Goal: Information Seeking & Learning: Learn about a topic

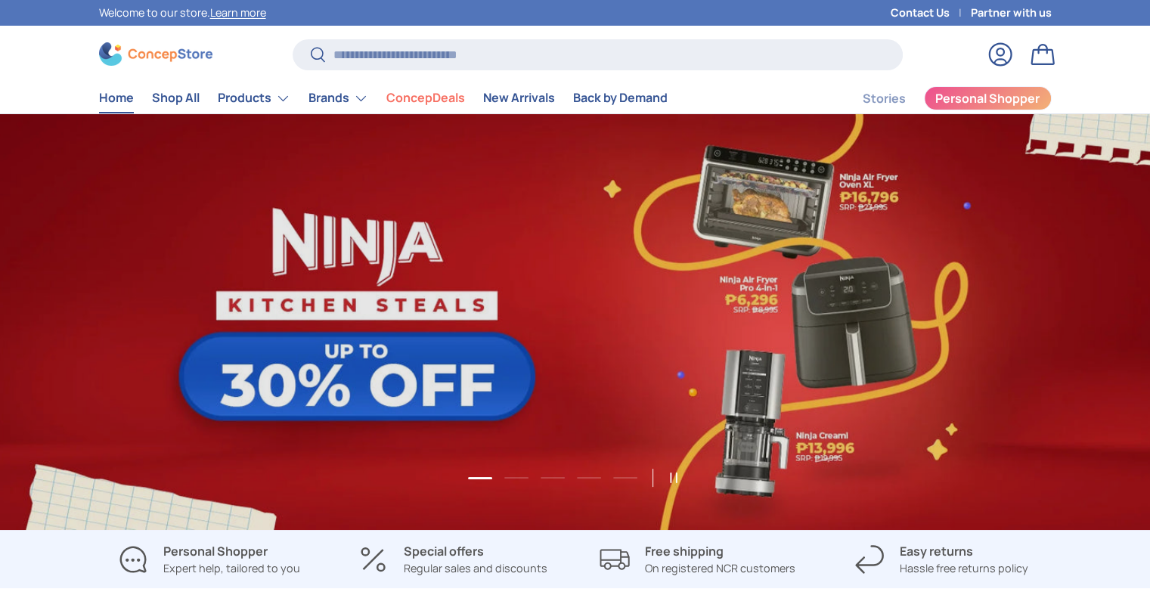
scroll to position [3909, 6179]
click at [353, 60] on input "Search" at bounding box center [596, 54] width 609 height 31
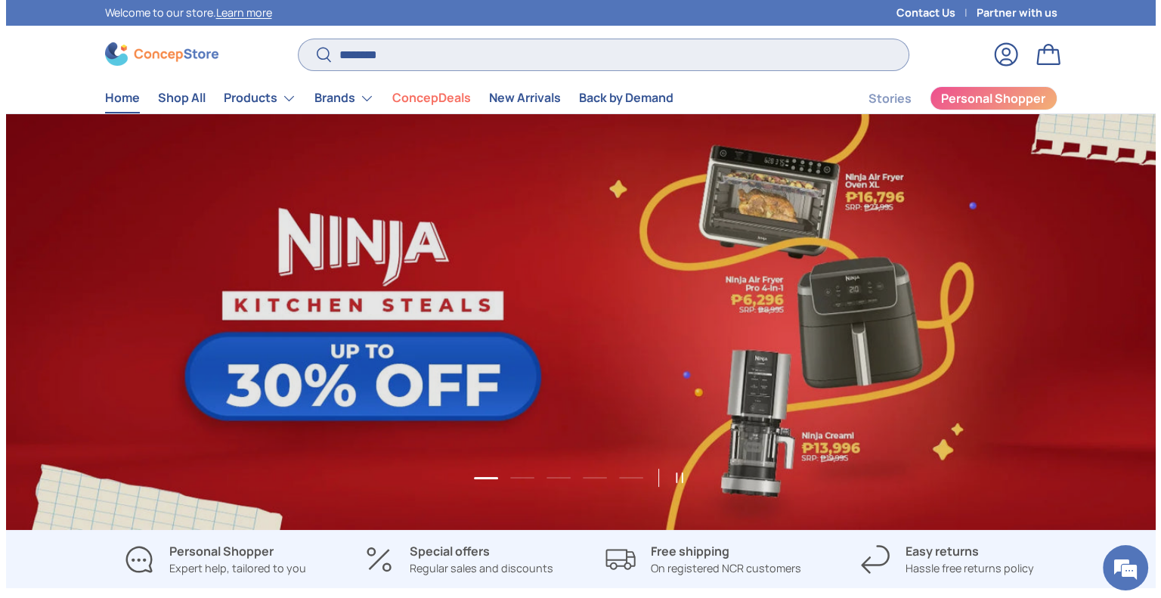
scroll to position [0, 1149]
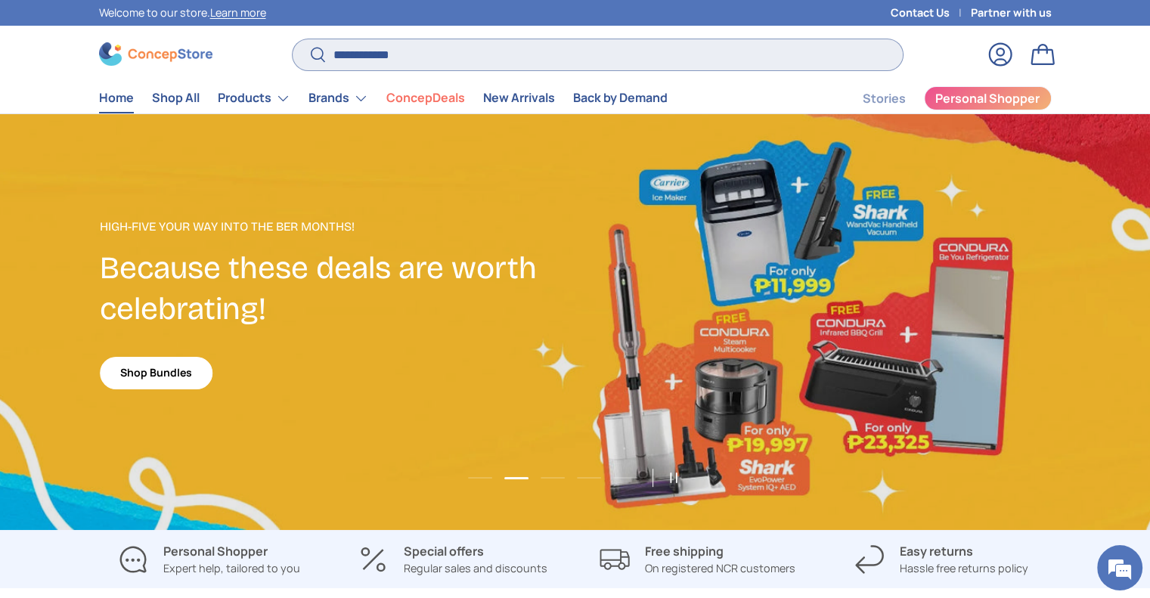
type input "**********"
click at [292, 38] on button "Search" at bounding box center [309, 56] width 34 height 36
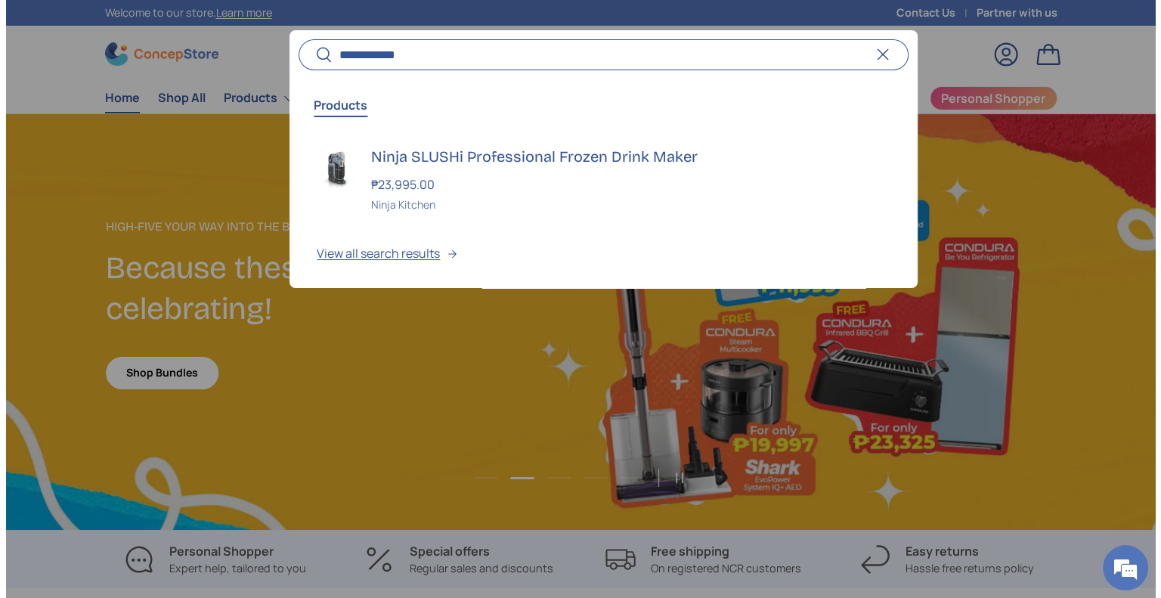
scroll to position [0, 1161]
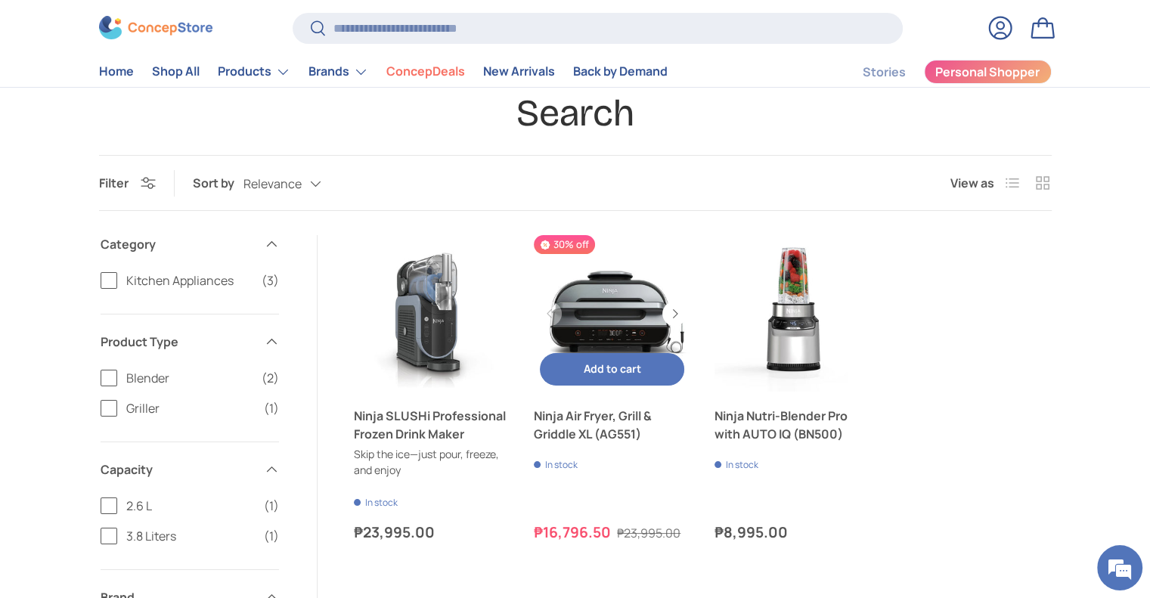
scroll to position [151, 0]
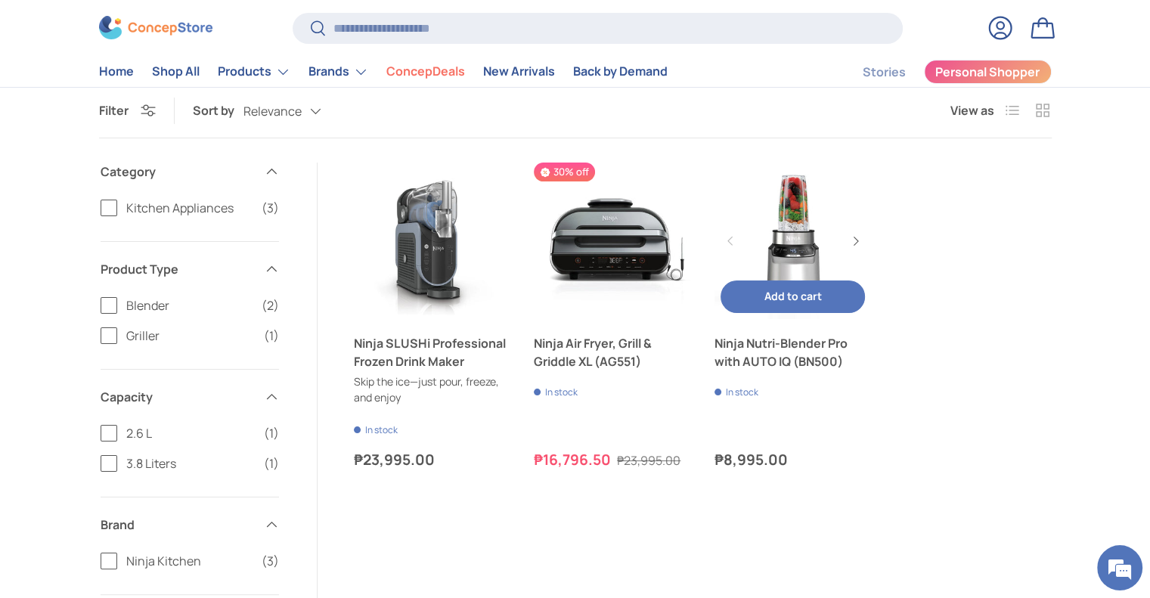
click at [780, 362] on link "Ninja Nutri-Blender Pro with AUTO IQ (BN500)" at bounding box center [792, 352] width 156 height 36
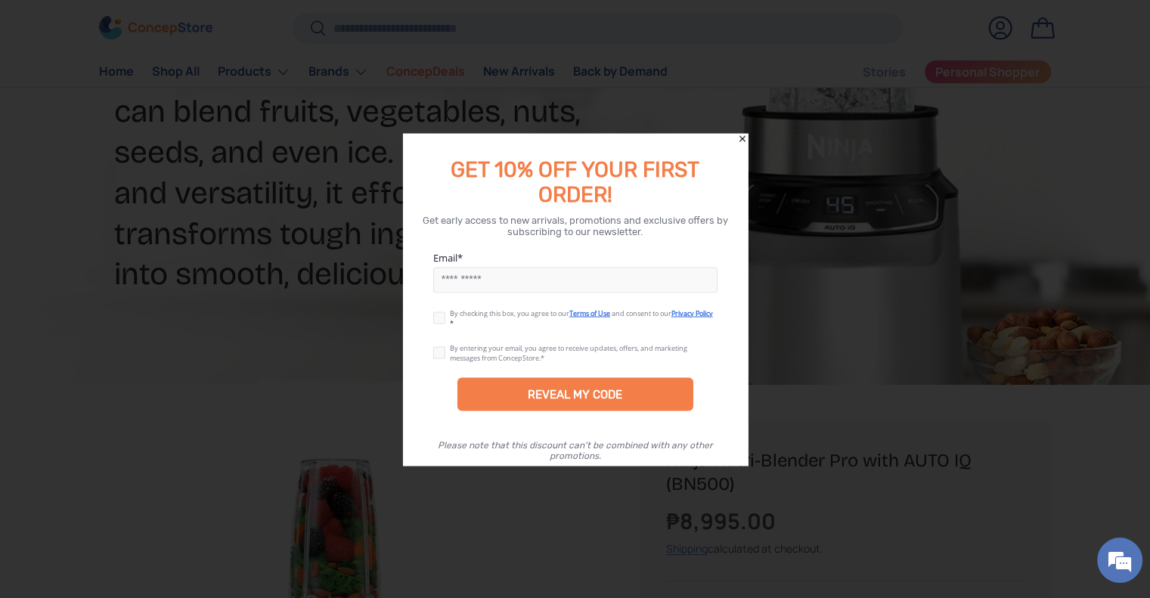
click at [746, 138] on icon "Close" at bounding box center [742, 138] width 11 height 11
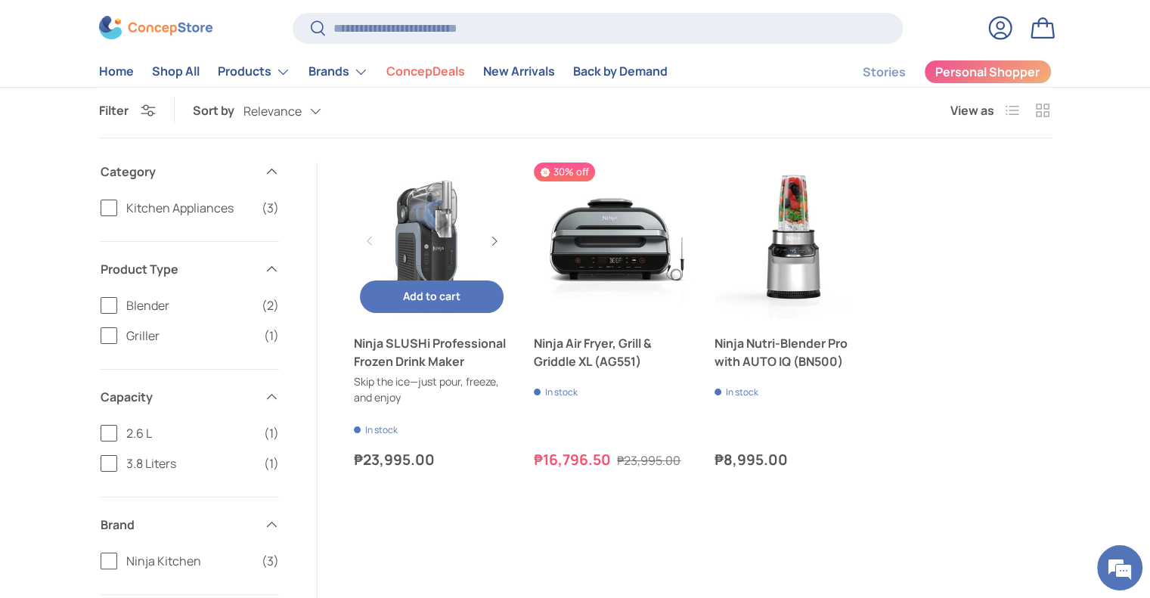
click at [379, 340] on link "Ninja SLUSHi Professional Frozen Drink Maker" at bounding box center [432, 352] width 156 height 36
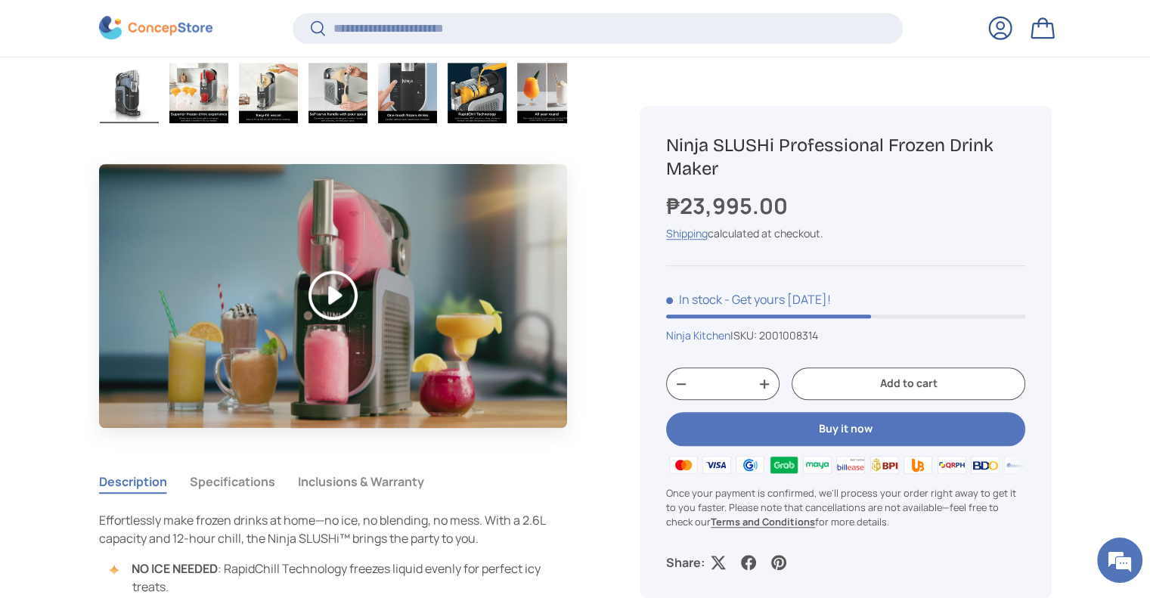
scroll to position [1281, 0]
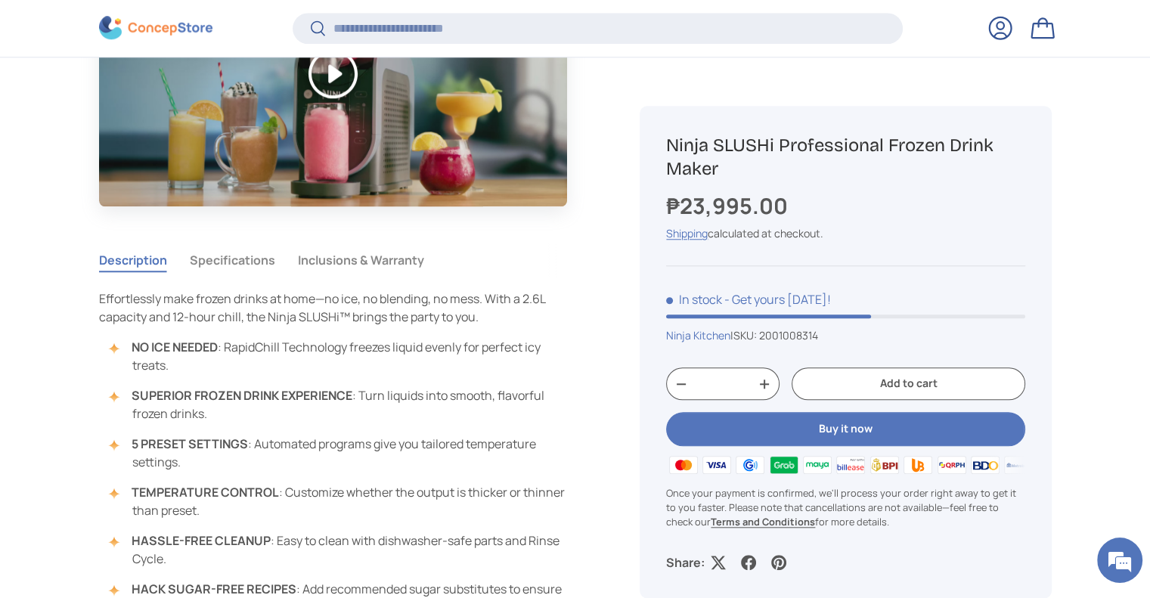
click at [239, 257] on button "Specifications" at bounding box center [232, 260] width 85 height 35
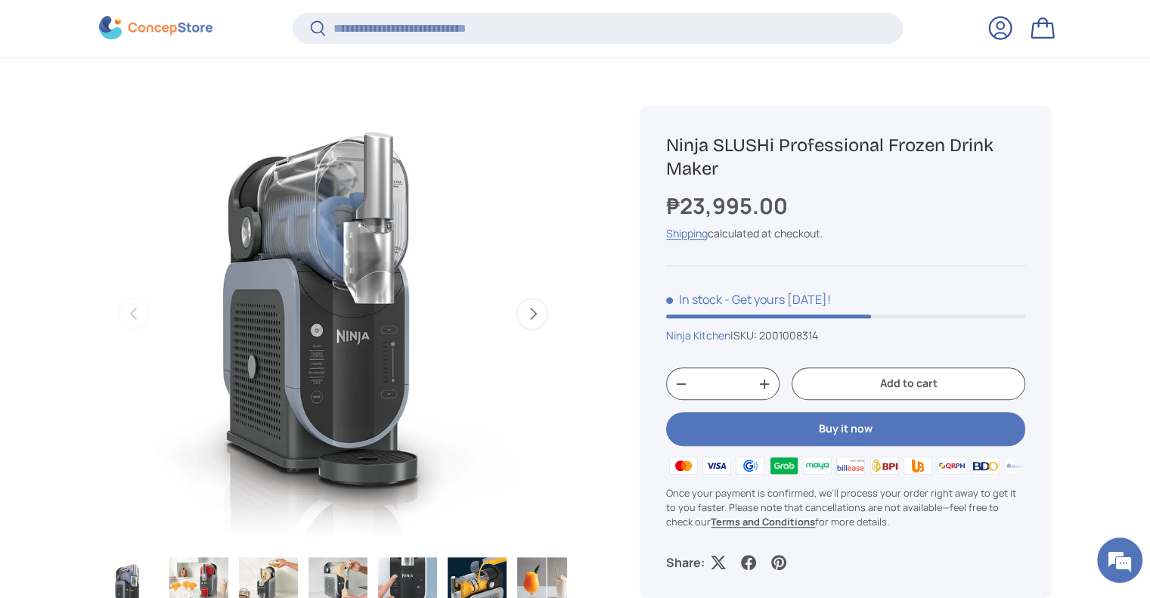
scroll to position [602, 0]
